Goal: Transaction & Acquisition: Book appointment/travel/reservation

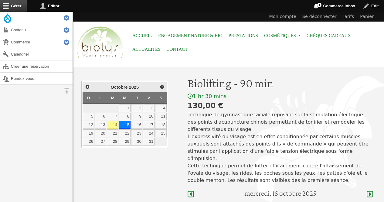
scroll to position [181, 0]
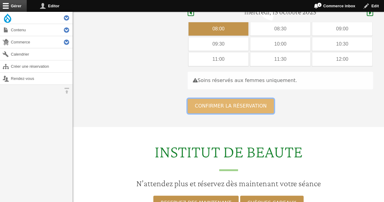
click at [220, 102] on button "Confirmer la réservation" at bounding box center [230, 106] width 86 height 15
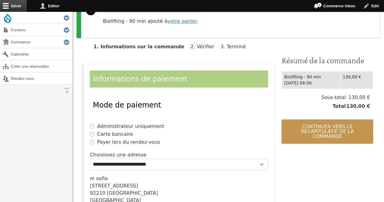
scroll to position [139, 0]
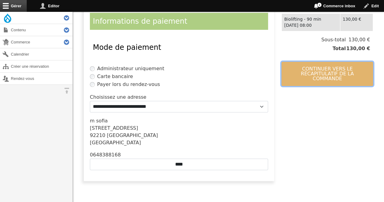
click at [325, 74] on button "Continuer vers le récapitulatif de la commande" at bounding box center [327, 74] width 92 height 24
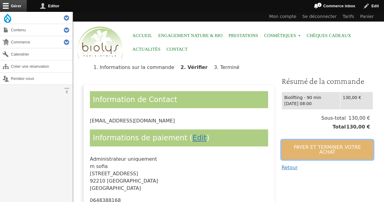
click at [299, 153] on button "Payer et terminer votre achat" at bounding box center [327, 149] width 92 height 19
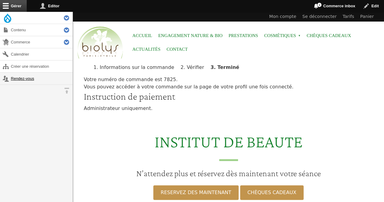
click at [22, 76] on link "Rendez-vous" at bounding box center [36, 78] width 72 height 12
